Goal: Information Seeking & Learning: Compare options

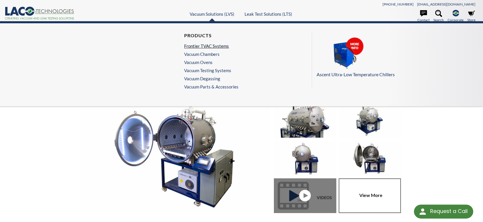
click at [201, 47] on link "Frontier TVAC Systems" at bounding box center [209, 45] width 51 height 5
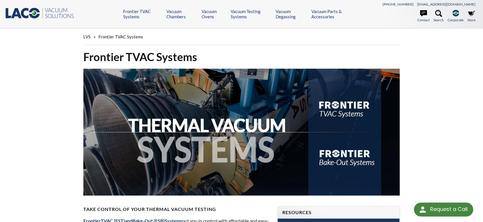
select select "Language Translate Widget"
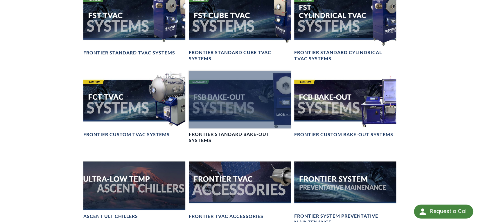
scroll to position [469, 0]
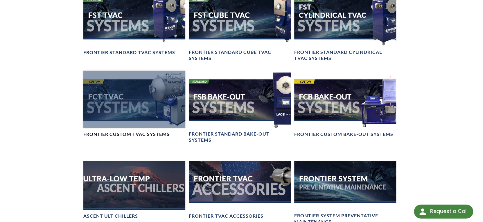
click at [128, 131] on h4 "Frontier Custom TVAC Systems" at bounding box center [126, 134] width 86 height 6
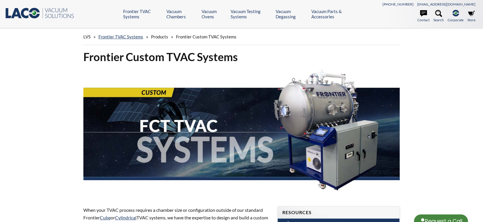
select select "Language Translate Widget"
click at [131, 37] on link "Frontier TVAC Systems" at bounding box center [121, 36] width 45 height 5
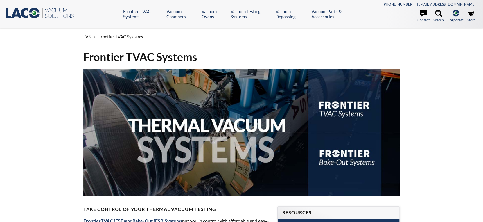
select select "Language Translate Widget"
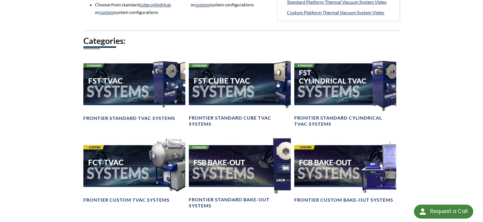
scroll to position [405, 0]
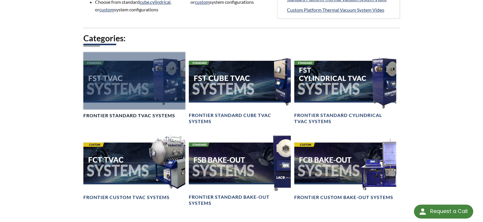
click at [116, 116] on h4 "Frontier Standard TVAC Systems" at bounding box center [129, 115] width 92 height 6
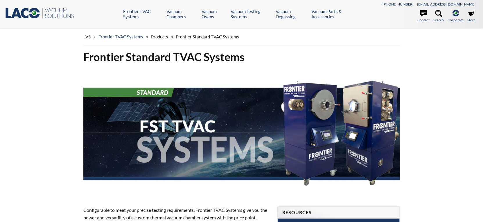
select select "Language Translate Widget"
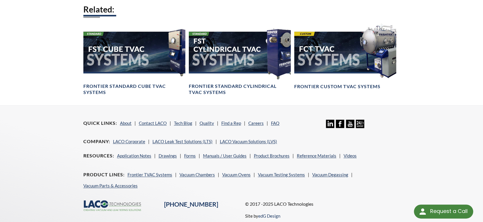
scroll to position [408, 0]
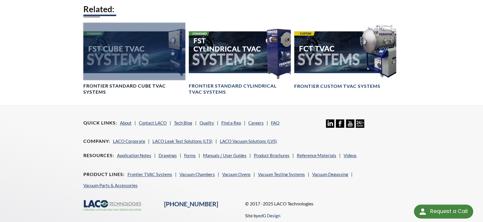
click at [129, 94] on h4 "Frontier Standard Cube TVAC Systems" at bounding box center [134, 89] width 102 height 12
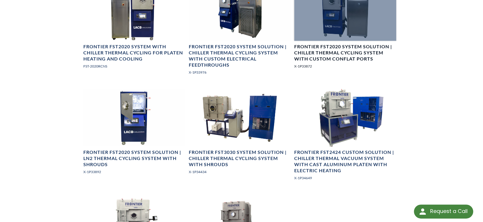
scroll to position [482, 0]
click at [344, 54] on h4 "Frontier FST2020 System Solution | Chiller Thermal Cycling System with Custom C…" at bounding box center [345, 52] width 102 height 18
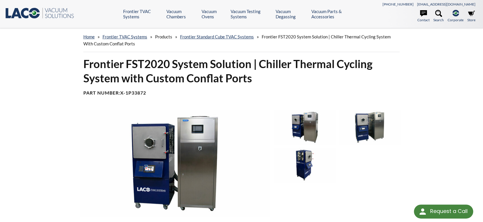
click at [299, 153] on img at bounding box center [305, 164] width 62 height 35
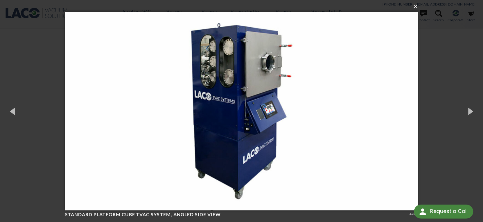
click at [414, 7] on button "×" at bounding box center [243, 6] width 353 height 13
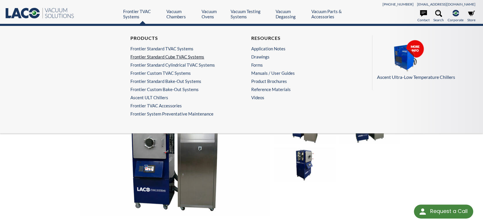
click at [145, 57] on link "Frontier Standard Cube TVAC Systems" at bounding box center [179, 56] width 99 height 5
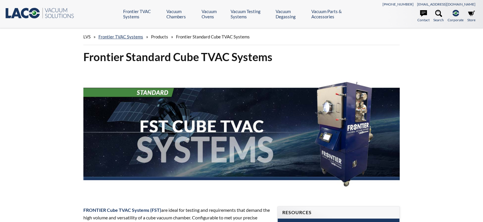
select select "Language Translate Widget"
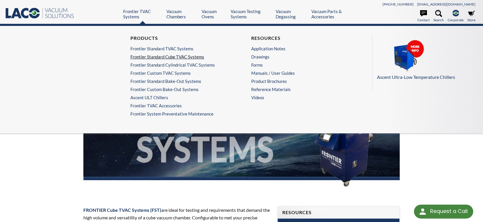
click at [147, 59] on link "Frontier Standard Cube TVAC Systems" at bounding box center [179, 56] width 99 height 5
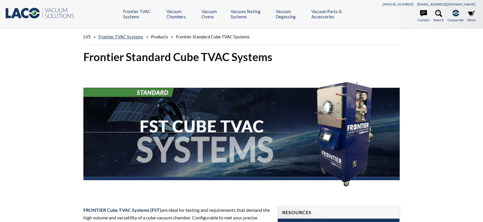
select select "Language Translate Widget"
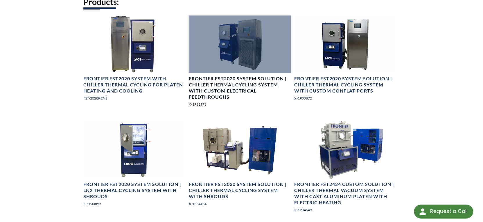
scroll to position [450, 0]
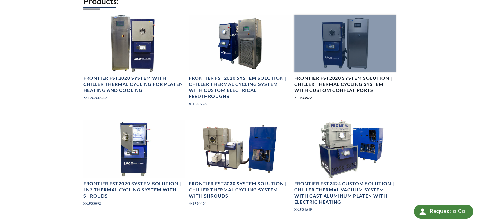
click at [330, 89] on h4 "Frontier FST2020 System Solution | Chiller Thermal Cycling System with Custom C…" at bounding box center [345, 84] width 102 height 18
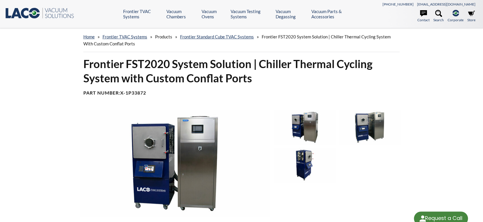
select select "Language Translate Widget"
click at [299, 159] on img at bounding box center [305, 164] width 62 height 35
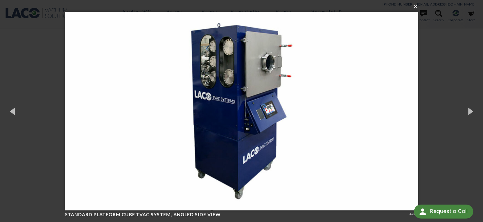
click at [416, 8] on button "×" at bounding box center [243, 6] width 353 height 13
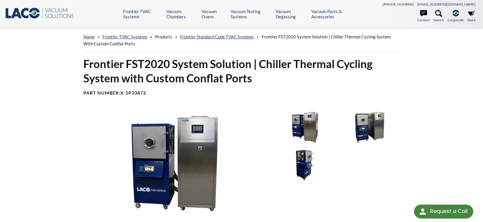
click at [303, 119] on img at bounding box center [305, 127] width 62 height 35
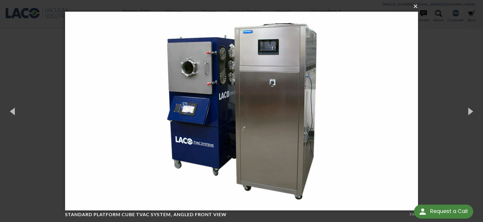
click at [417, 9] on button "×" at bounding box center [243, 6] width 353 height 13
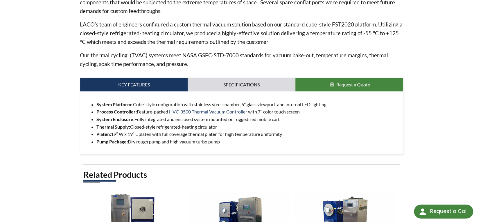
scroll to position [235, 0]
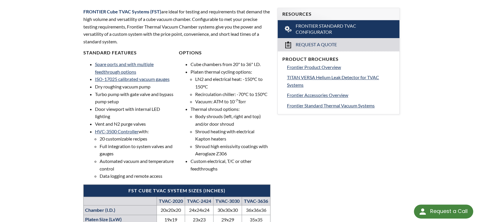
scroll to position [199, 0]
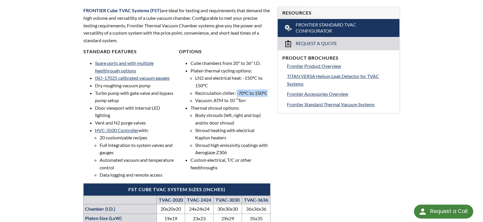
drag, startPoint x: 238, startPoint y: 93, endPoint x: 268, endPoint y: 92, distance: 30.5
click at [268, 92] on li "Recirculation chiller: -70°C to 150°C" at bounding box center [232, 93] width 75 height 8
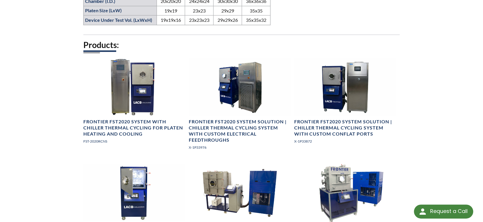
scroll to position [407, 0]
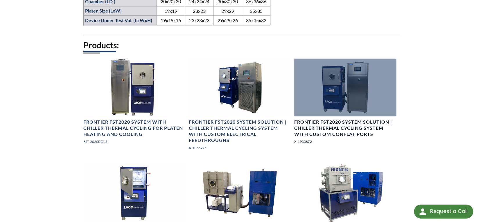
click at [343, 128] on h4 "Frontier FST2020 System Solution | Chiller Thermal Cycling System with Custom C…" at bounding box center [345, 128] width 102 height 18
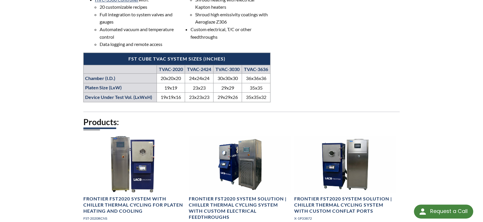
scroll to position [330, 0]
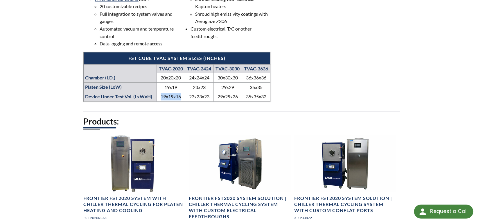
drag, startPoint x: 161, startPoint y: 95, endPoint x: 181, endPoint y: 96, distance: 20.4
click at [181, 96] on td "19x19x16" at bounding box center [171, 97] width 28 height 10
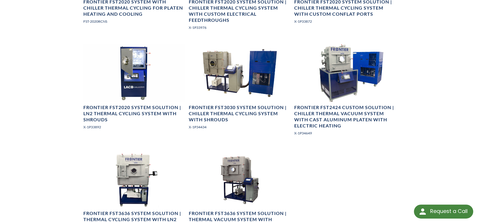
scroll to position [525, 0]
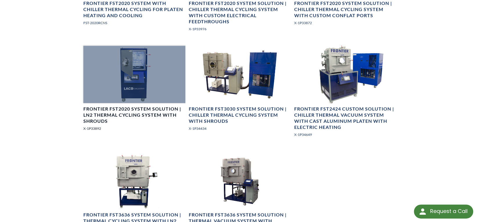
click at [147, 61] on div at bounding box center [134, 74] width 102 height 57
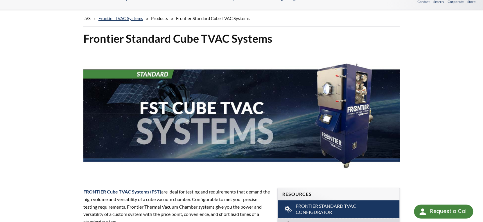
scroll to position [0, 0]
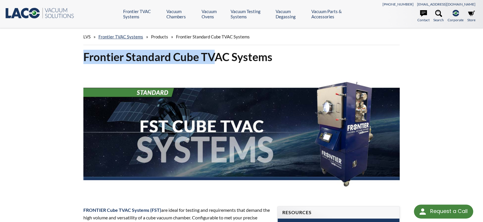
drag, startPoint x: 85, startPoint y: 56, endPoint x: 212, endPoint y: 59, distance: 127.3
click at [212, 59] on h1 "Frontier Standard Cube TVAC Systems" at bounding box center [241, 57] width 317 height 14
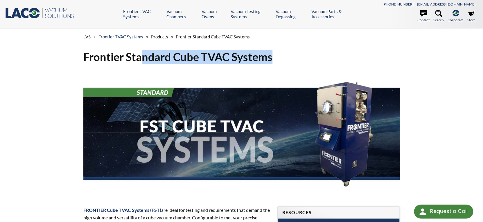
drag, startPoint x: 271, startPoint y: 59, endPoint x: 145, endPoint y: 57, distance: 126.2
click at [145, 57] on h1 "Frontier Standard Cube TVAC Systems" at bounding box center [241, 57] width 317 height 14
drag, startPoint x: 86, startPoint y: 58, endPoint x: 271, endPoint y: 60, distance: 184.9
click at [271, 60] on h1 "Frontier Standard Cube TVAC Systems" at bounding box center [241, 57] width 317 height 14
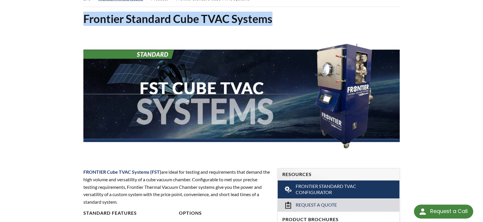
scroll to position [28, 0]
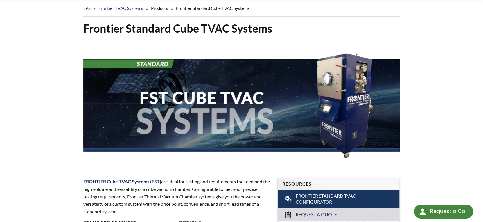
click at [306, 22] on h1 "Frontier Standard Cube TVAC Systems" at bounding box center [241, 28] width 317 height 14
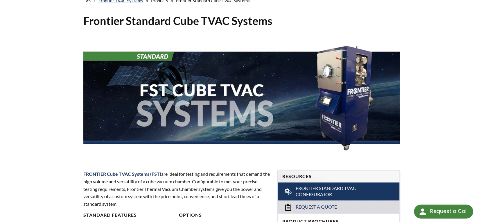
scroll to position [24, 0]
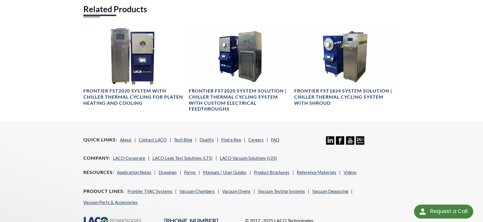
scroll to position [402, 0]
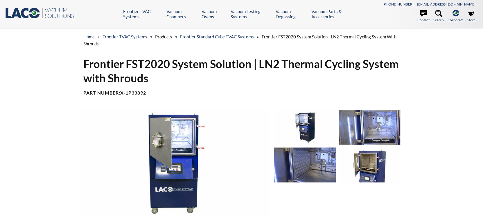
select select "Language Translate Widget"
click at [373, 130] on img at bounding box center [370, 127] width 62 height 35
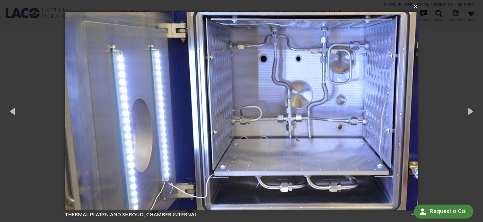
click at [416, 6] on button "×" at bounding box center [243, 6] width 353 height 13
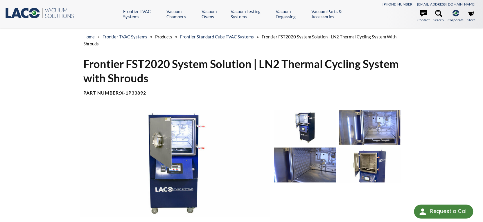
click at [368, 124] on img at bounding box center [370, 127] width 62 height 35
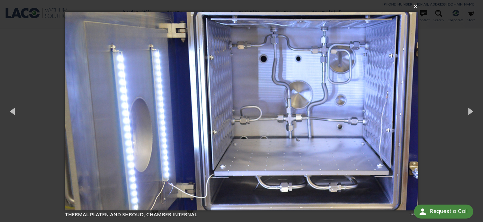
click at [416, 7] on button "×" at bounding box center [243, 6] width 353 height 13
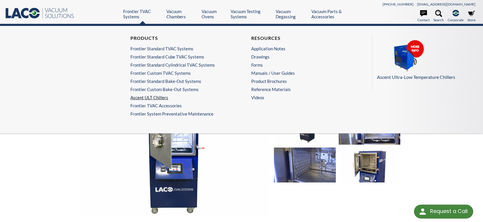
click at [144, 96] on link "Ascent ULT Chillers" at bounding box center [179, 97] width 99 height 5
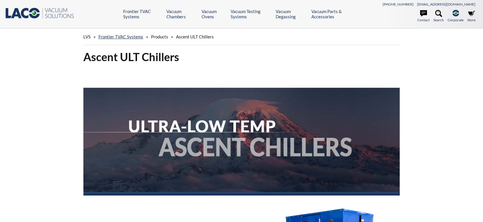
select select "Language Translate Widget"
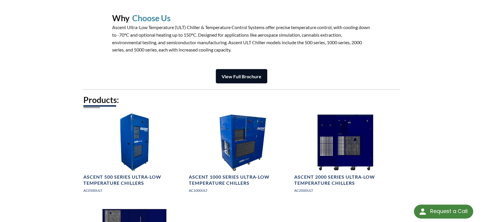
scroll to position [739, 0]
